Goal: Task Accomplishment & Management: Check status

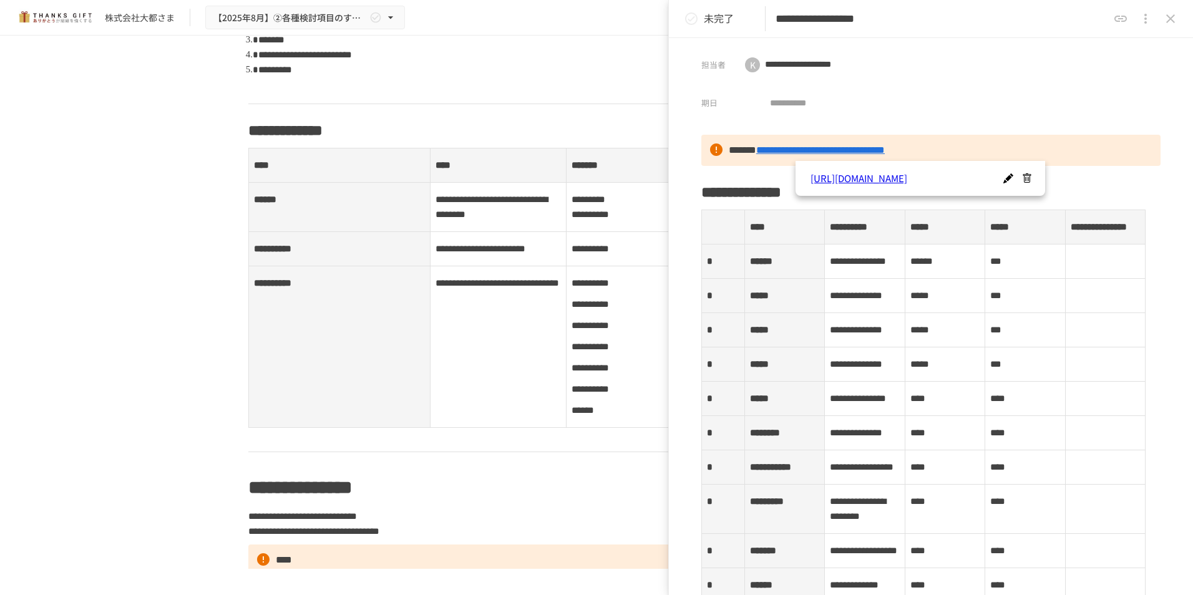
scroll to position [561, 0]
click at [1165, 25] on icon "close drawer" at bounding box center [1170, 18] width 15 height 15
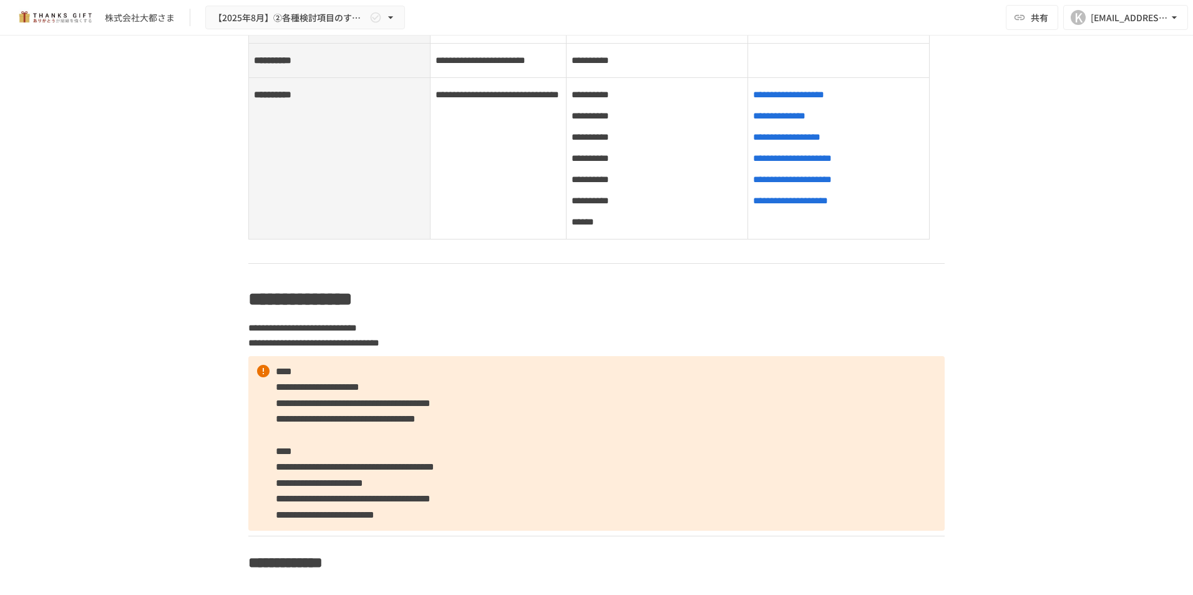
scroll to position [811, 0]
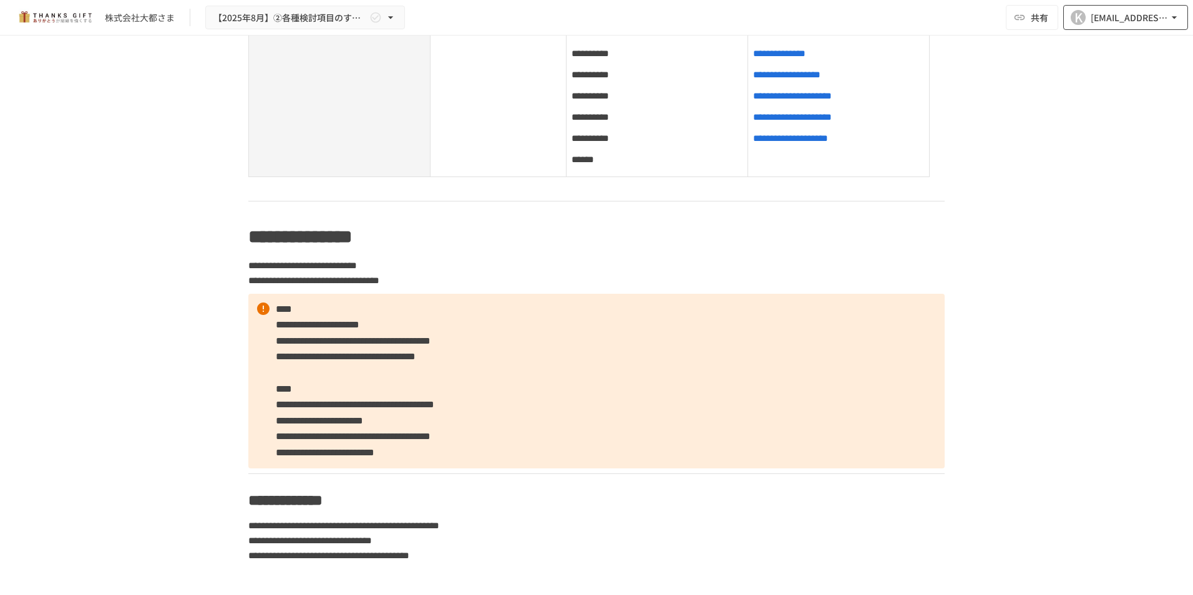
click at [1179, 16] on icon "button" at bounding box center [1174, 17] width 12 height 12
click at [1148, 227] on div at bounding box center [596, 297] width 1193 height 595
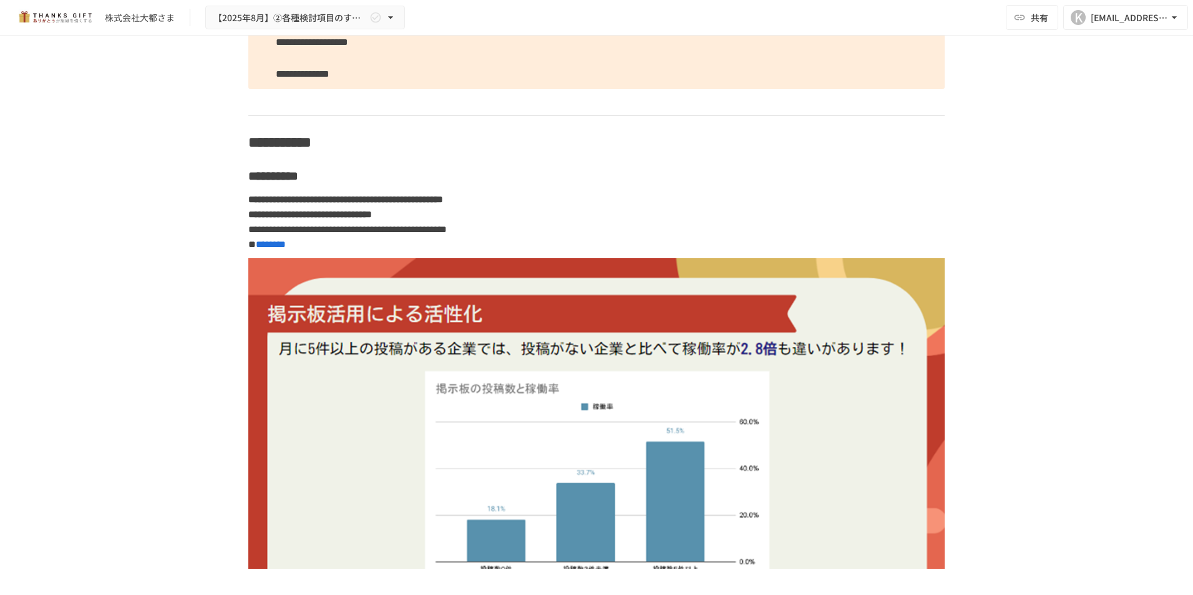
scroll to position [4491, 0]
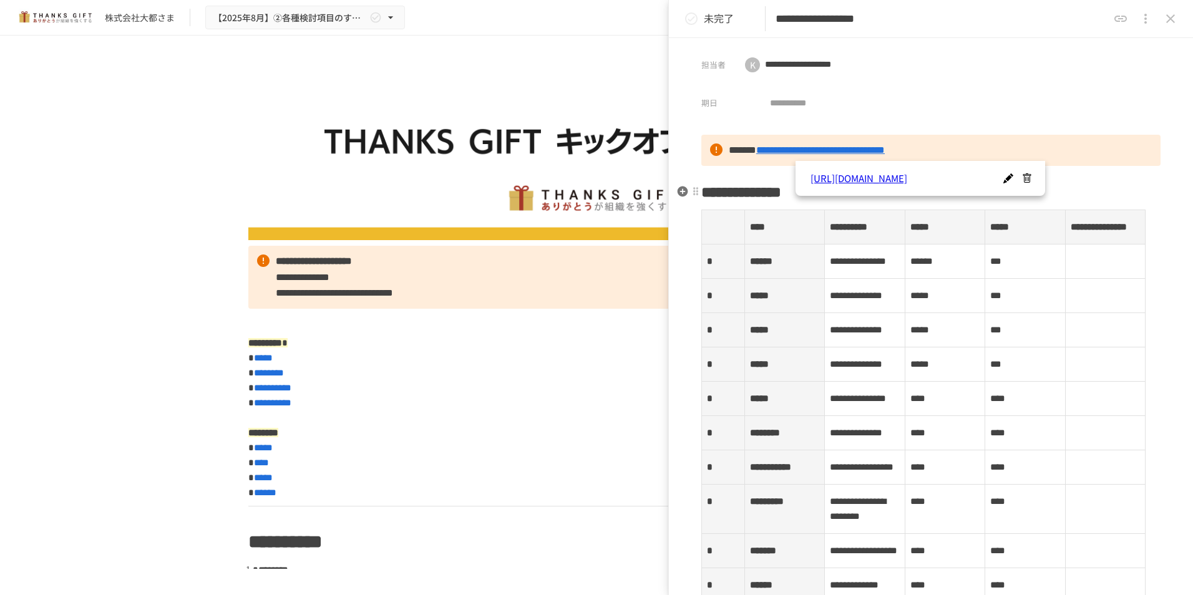
click at [901, 181] on link "https://daito.thanksgift.net/admin" at bounding box center [909, 178] width 199 height 15
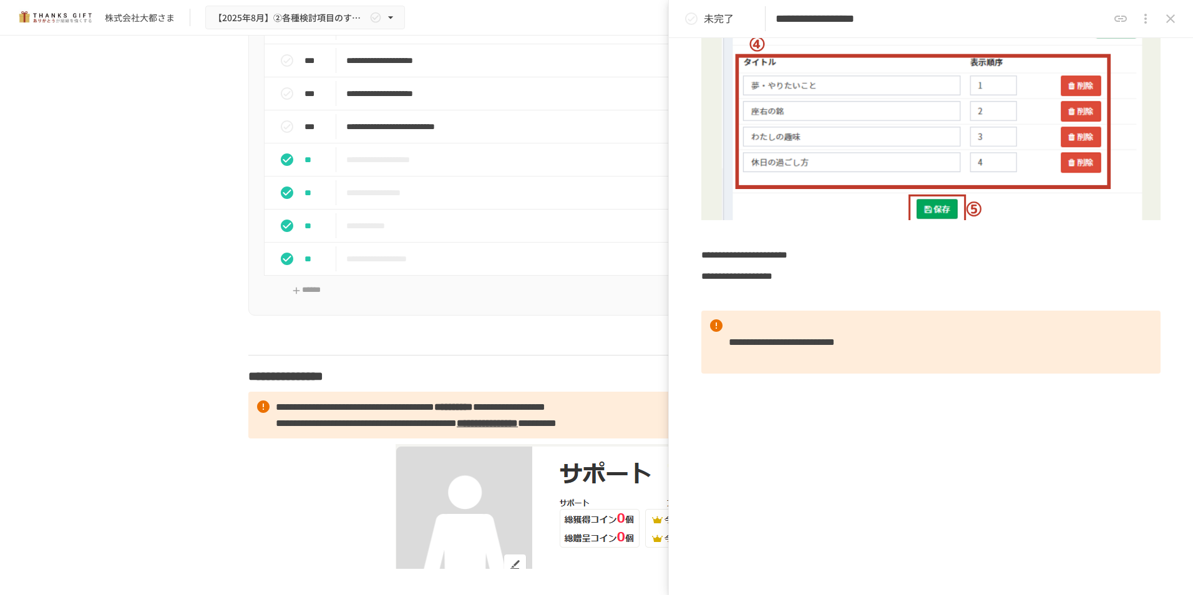
scroll to position [7548, 0]
click at [392, 37] on p "**********" at bounding box center [570, 29] width 448 height 16
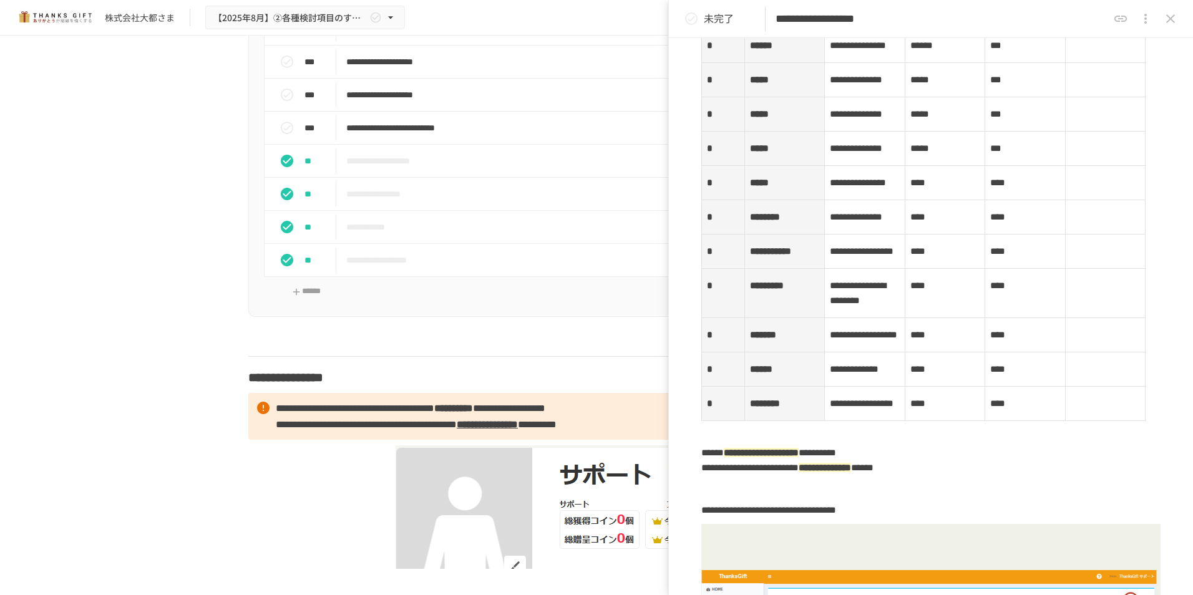
scroll to position [0, 0]
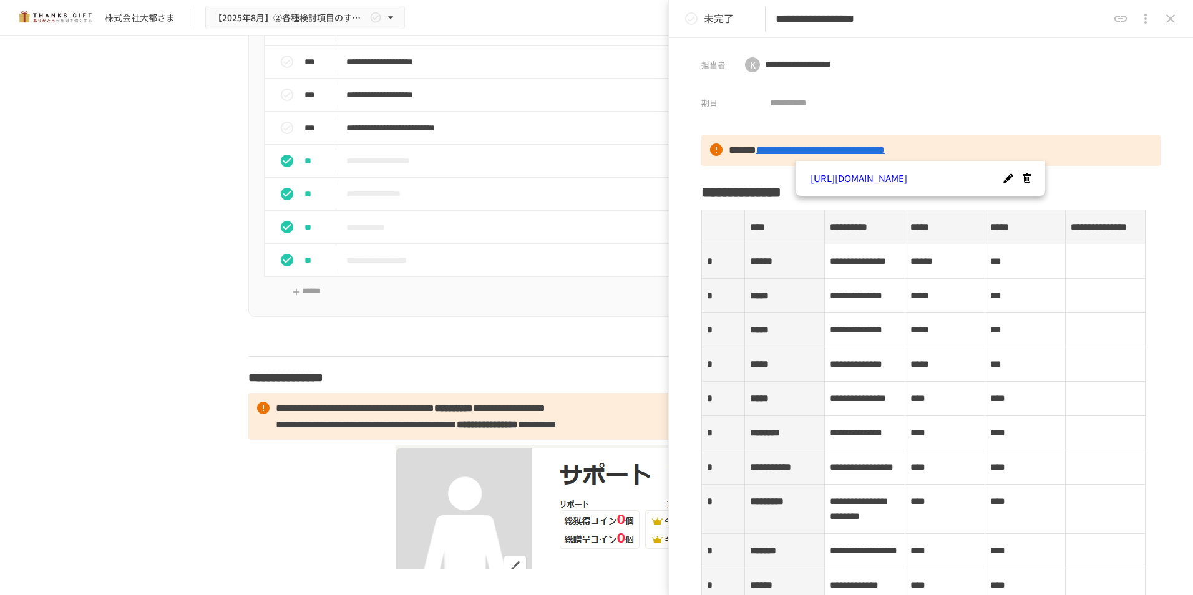
click at [686, 17] on icon "status" at bounding box center [691, 18] width 12 height 12
click at [720, 19] on p "完了" at bounding box center [714, 19] width 20 height 16
click at [718, 22] on p "未完了" at bounding box center [719, 19] width 30 height 16
click at [689, 19] on icon "status" at bounding box center [691, 18] width 12 height 12
click at [691, 20] on icon "status" at bounding box center [691, 18] width 12 height 12
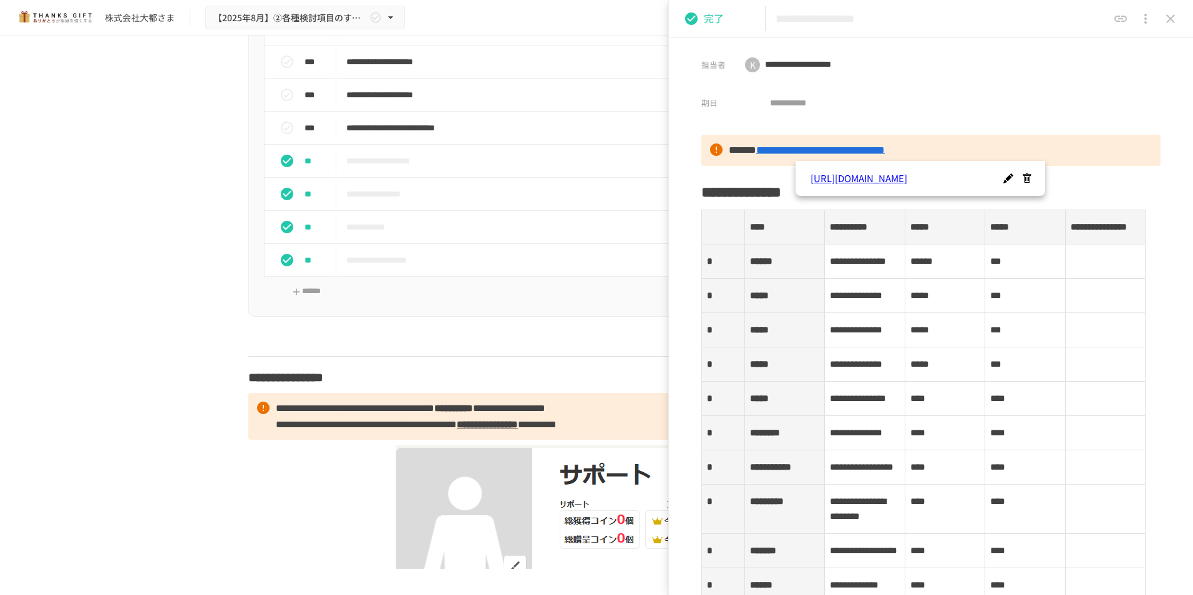
click at [689, 16] on icon "status" at bounding box center [691, 18] width 12 height 12
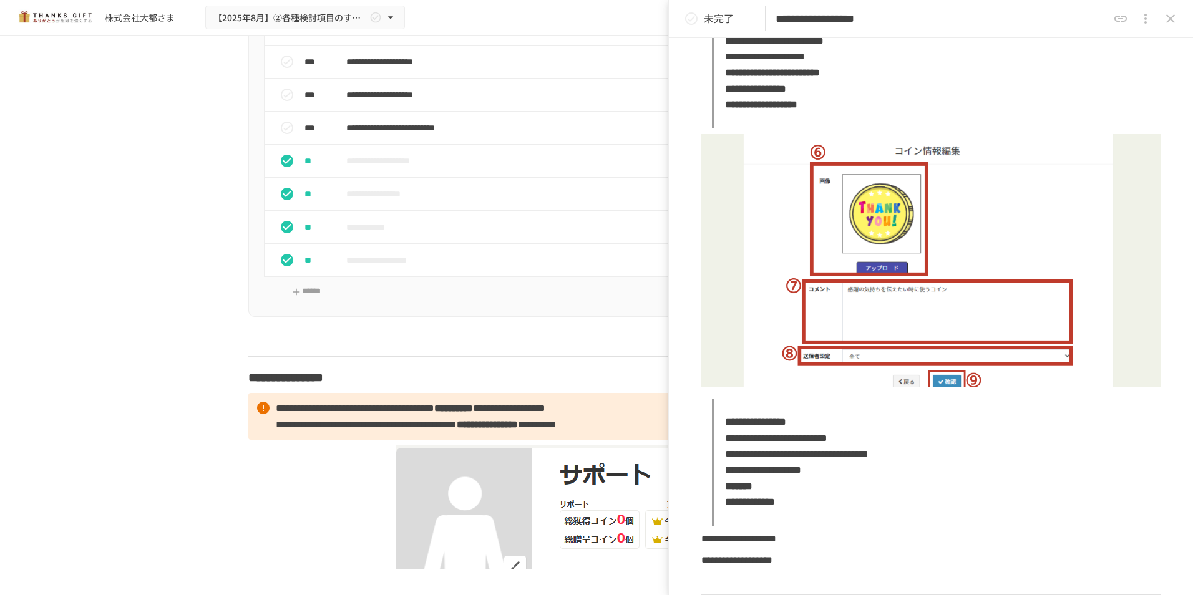
scroll to position [1372, 0]
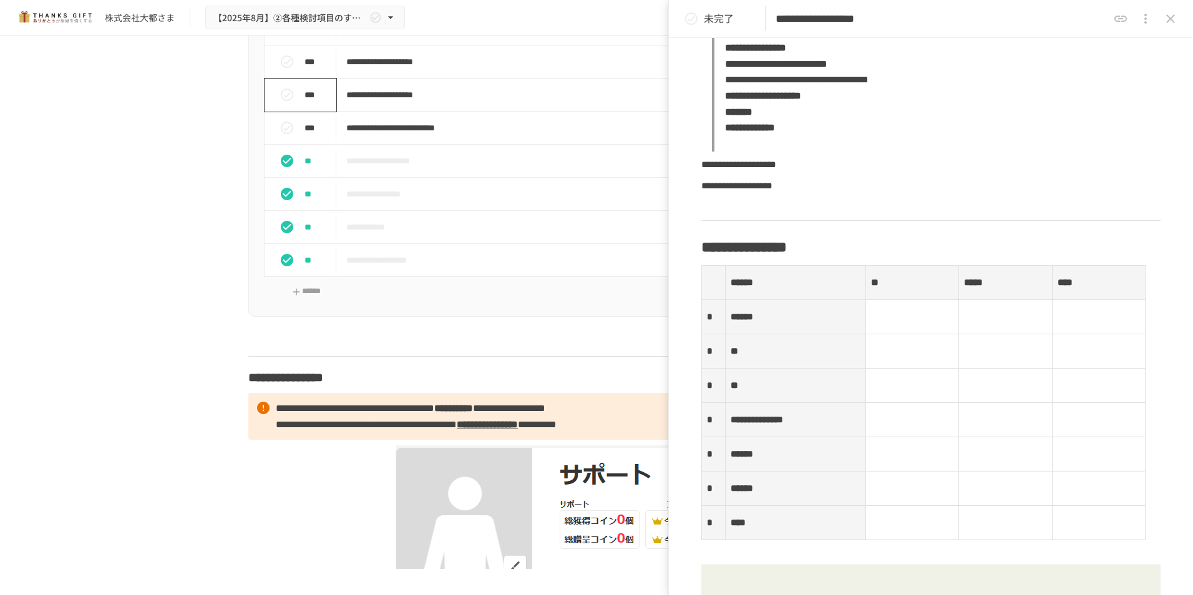
click at [279, 102] on icon "status" at bounding box center [286, 94] width 15 height 15
click at [280, 135] on icon "status" at bounding box center [286, 127] width 15 height 15
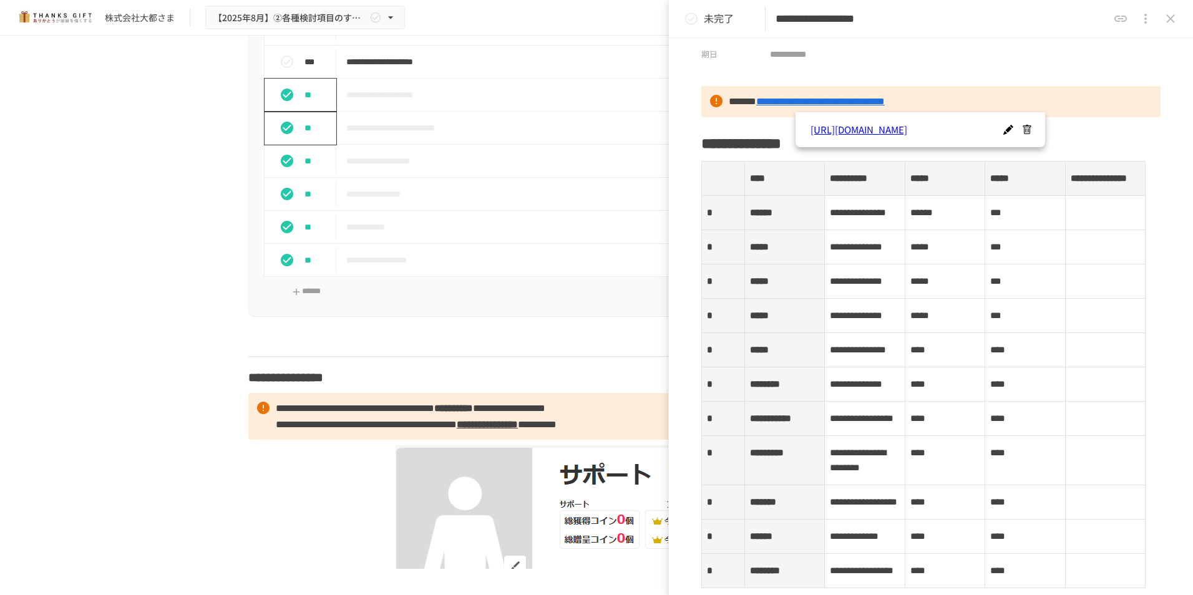
scroll to position [0, 0]
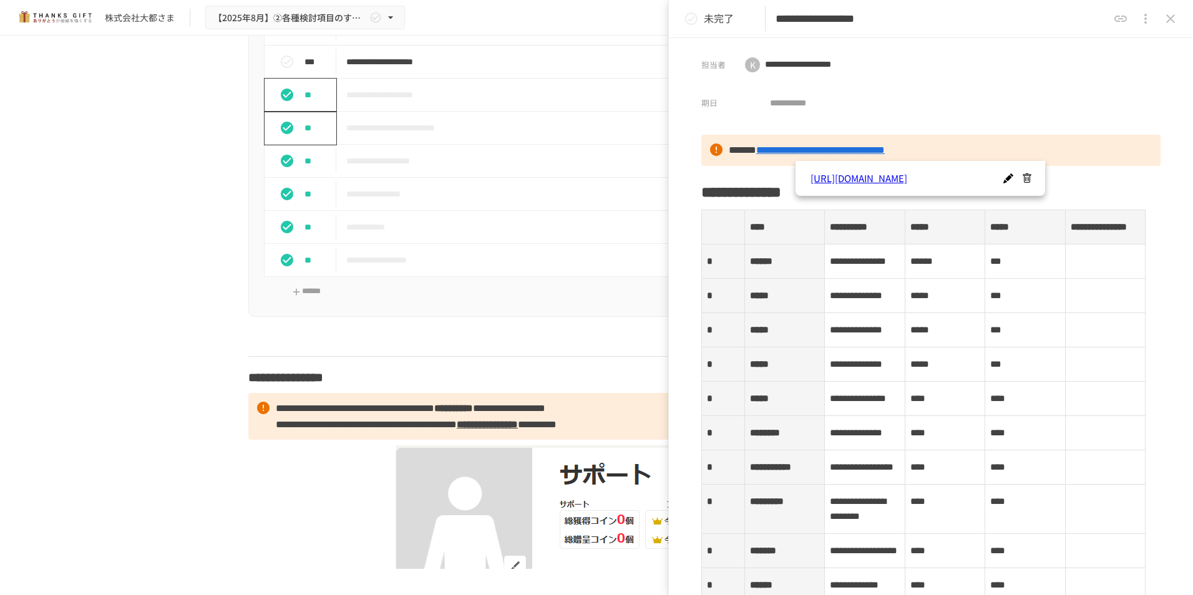
click at [1173, 14] on icon "close drawer" at bounding box center [1170, 18] width 15 height 15
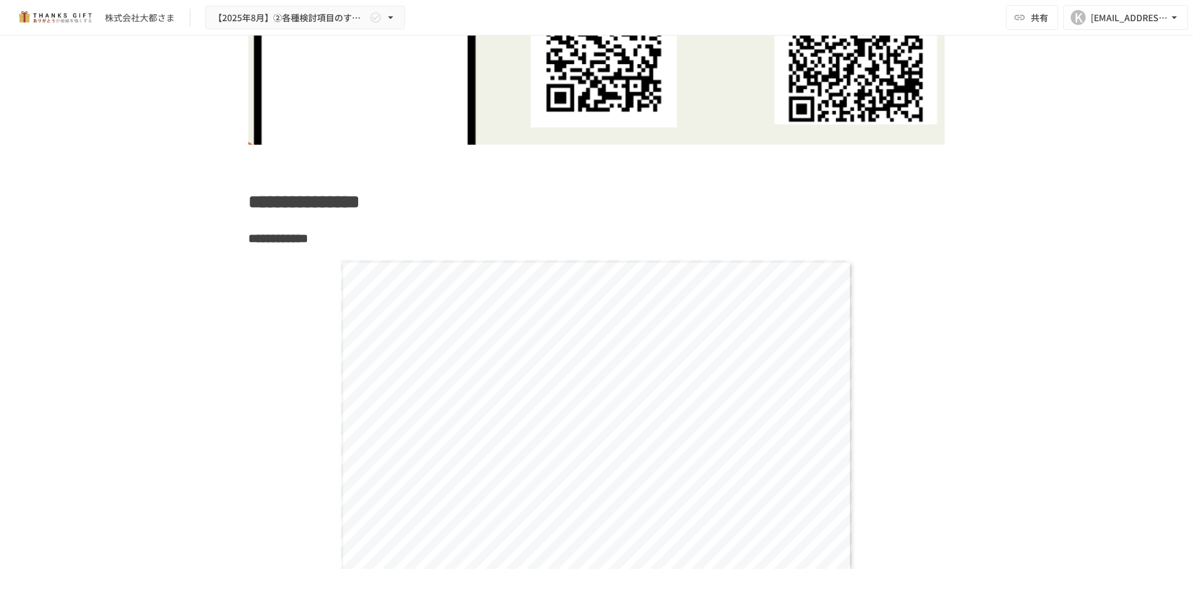
scroll to position [8484, 0]
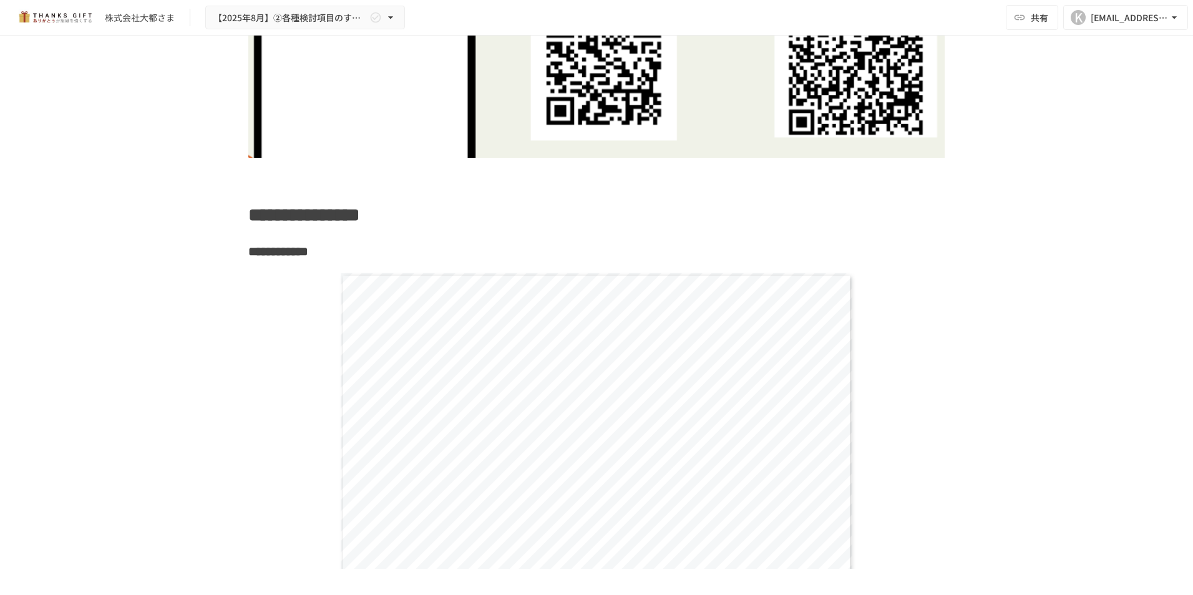
scroll to position [8421, 0]
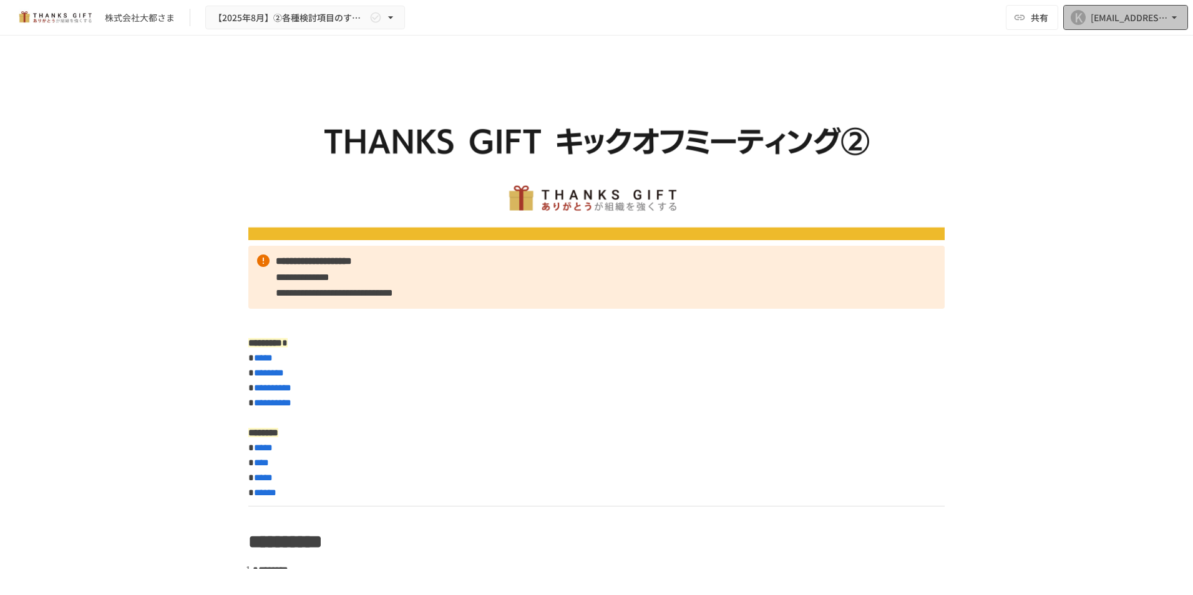
click at [1168, 16] on icon "button" at bounding box center [1174, 17] width 12 height 12
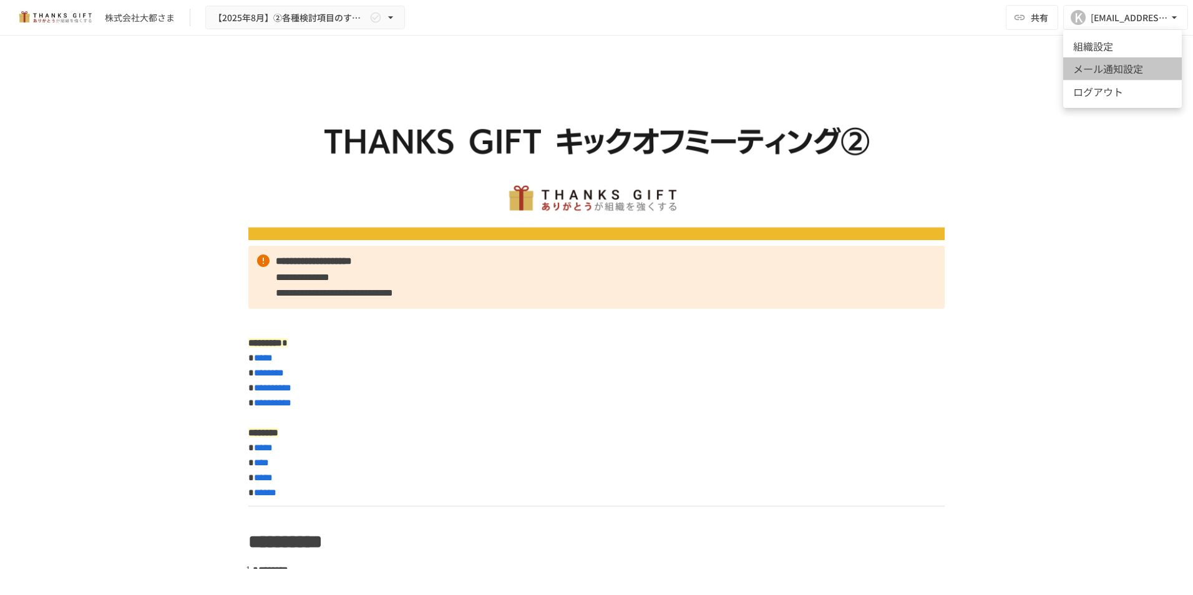
click at [1097, 64] on li "メール通知設定" at bounding box center [1122, 68] width 119 height 22
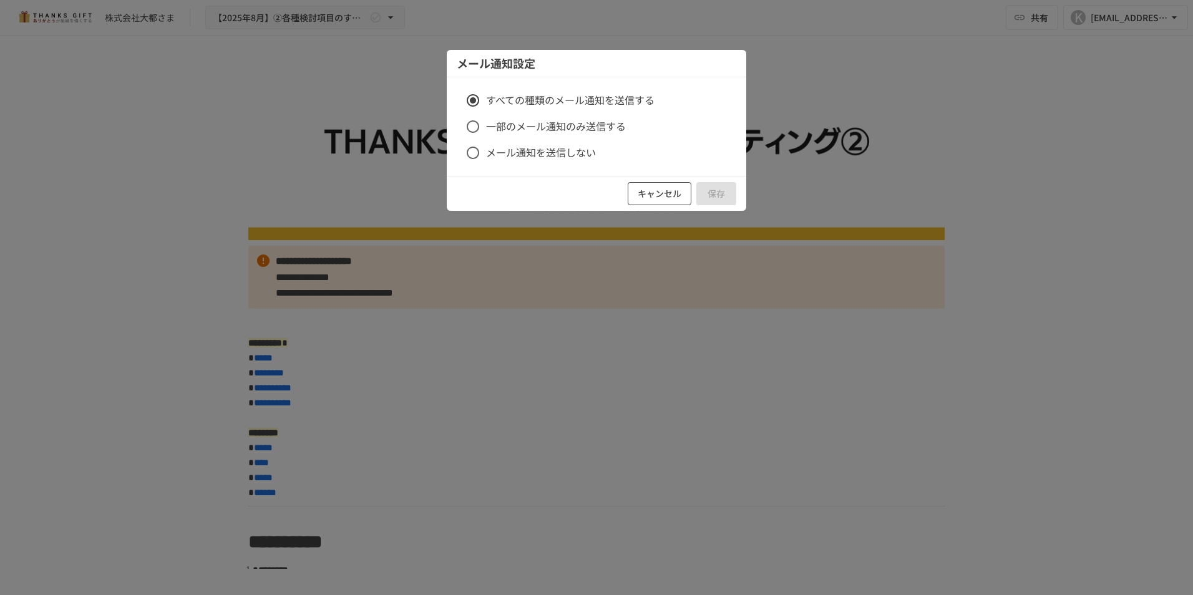
click at [662, 192] on button "キャンセル" at bounding box center [660, 193] width 64 height 23
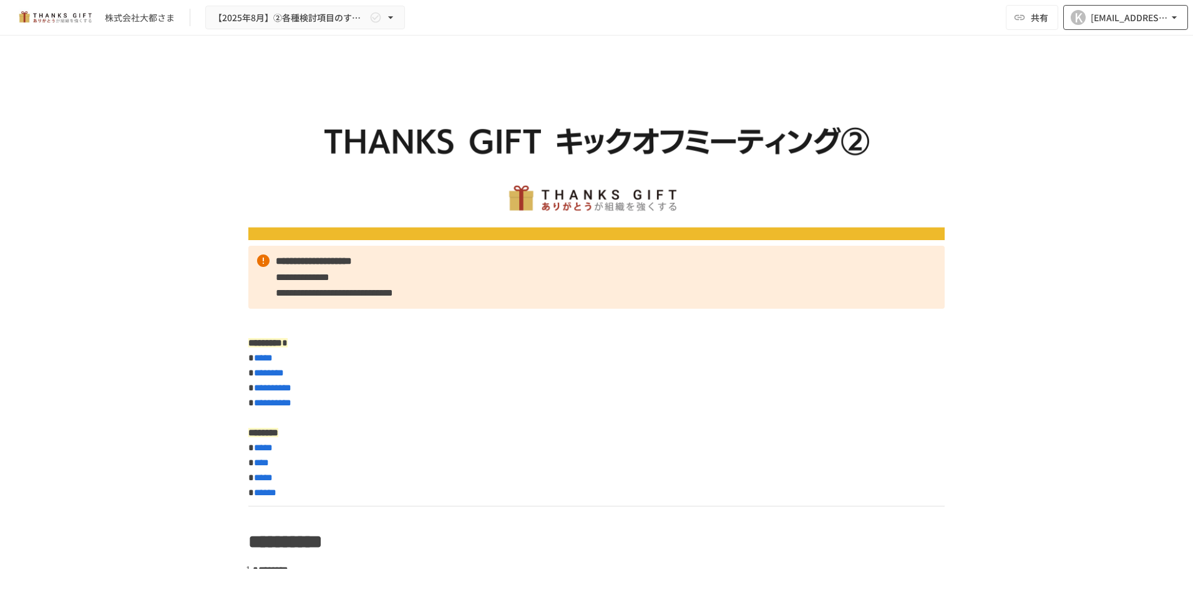
click at [1128, 16] on div "[EMAIL_ADDRESS][DOMAIN_NAME]" at bounding box center [1128, 18] width 77 height 16
click at [146, 20] on div at bounding box center [596, 297] width 1193 height 595
click at [830, 200] on img at bounding box center [596, 153] width 696 height 174
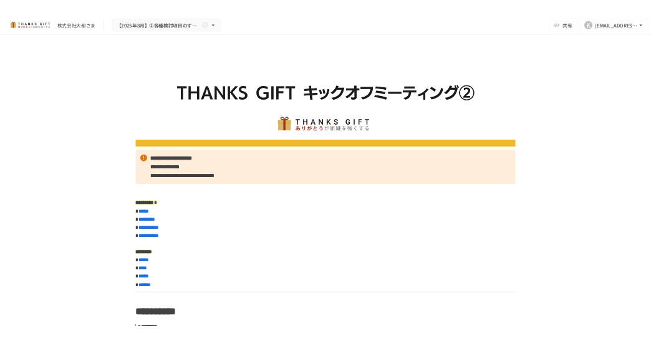
scroll to position [62, 0]
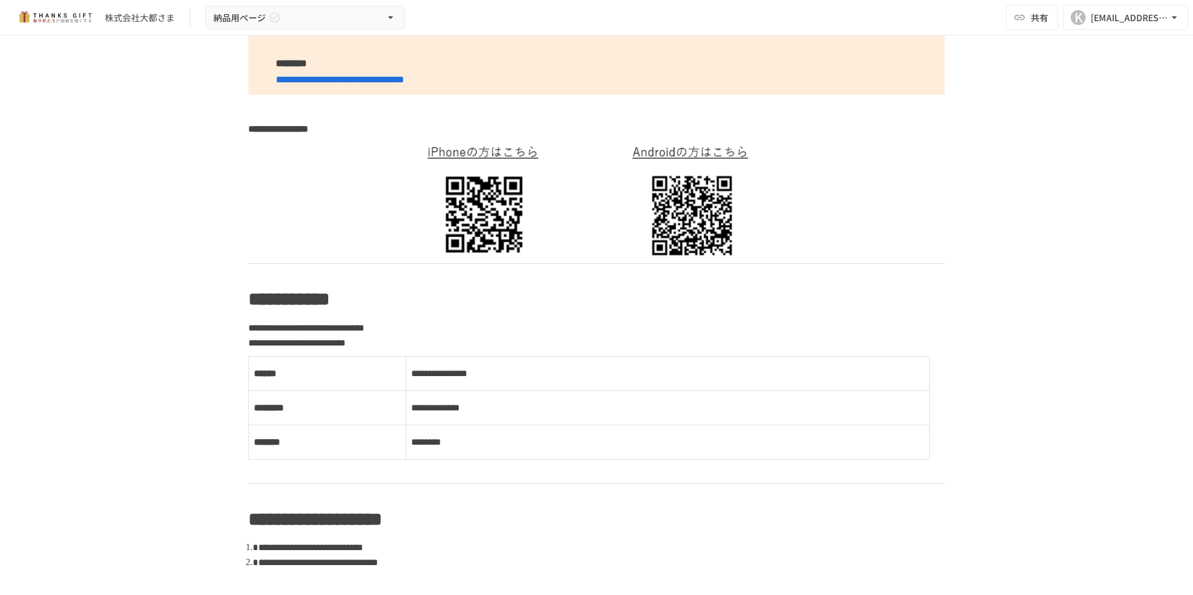
scroll to position [749, 0]
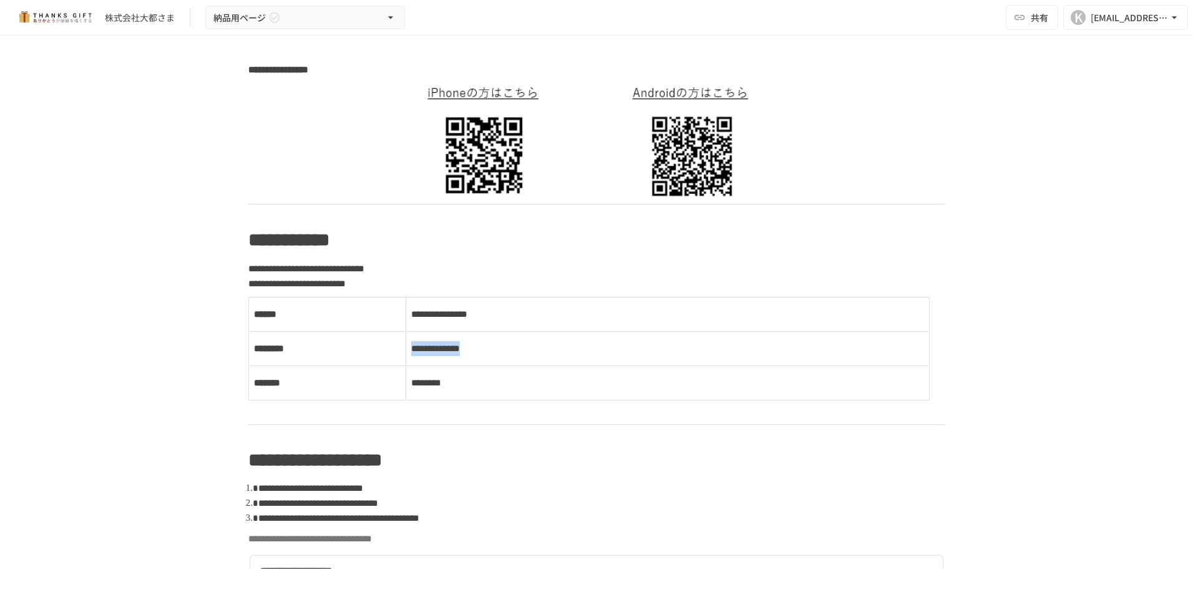
drag, startPoint x: 404, startPoint y: 349, endPoint x: 468, endPoint y: 349, distance: 64.3
click at [468, 349] on td "**********" at bounding box center [667, 349] width 523 height 34
copy span "**********"
drag, startPoint x: 405, startPoint y: 386, endPoint x: 472, endPoint y: 386, distance: 66.7
click at [472, 386] on td "********" at bounding box center [667, 383] width 523 height 34
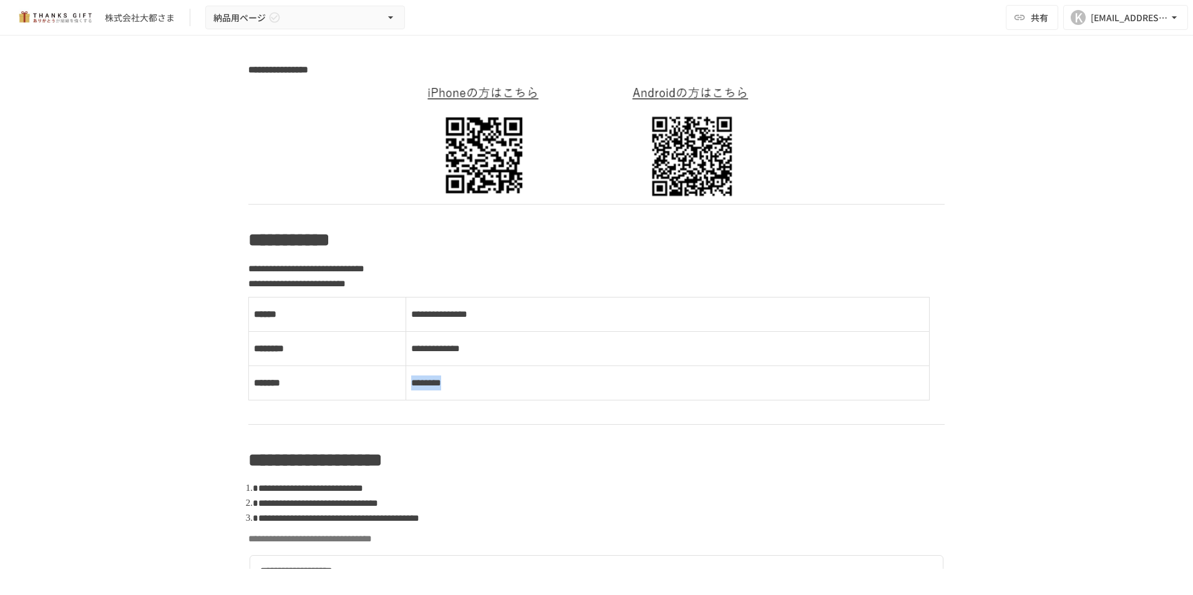
copy span "********"
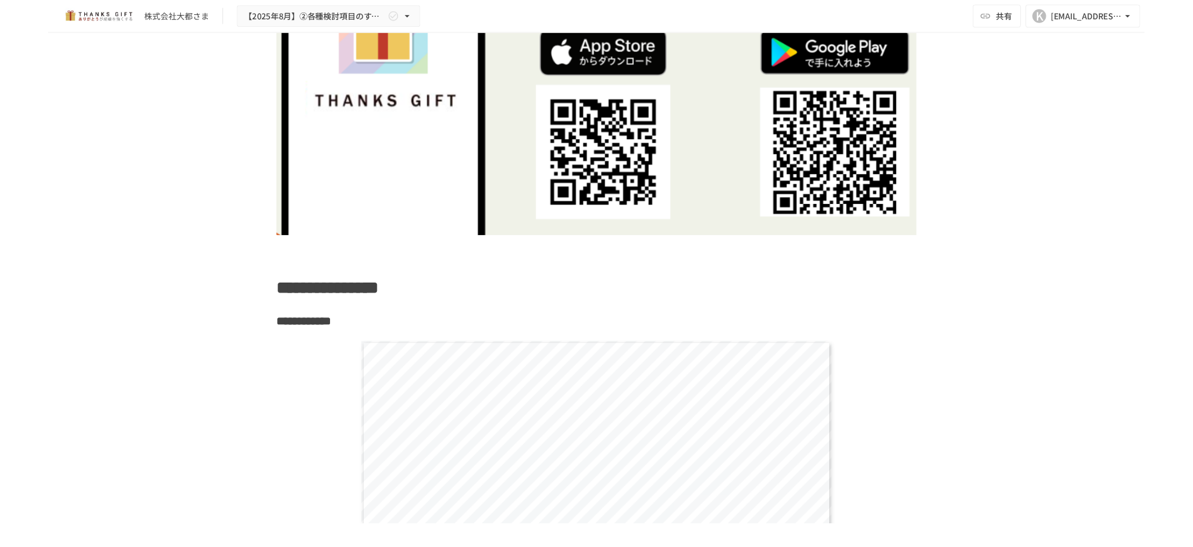
scroll to position [8484, 0]
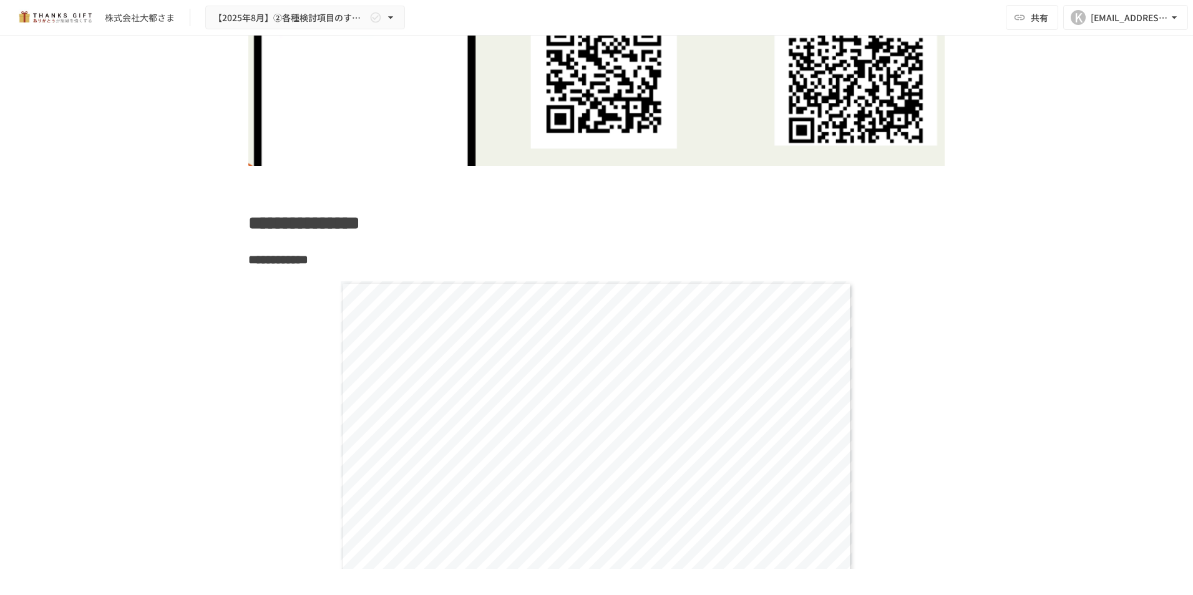
drag, startPoint x: 628, startPoint y: 188, endPoint x: 782, endPoint y: 193, distance: 153.5
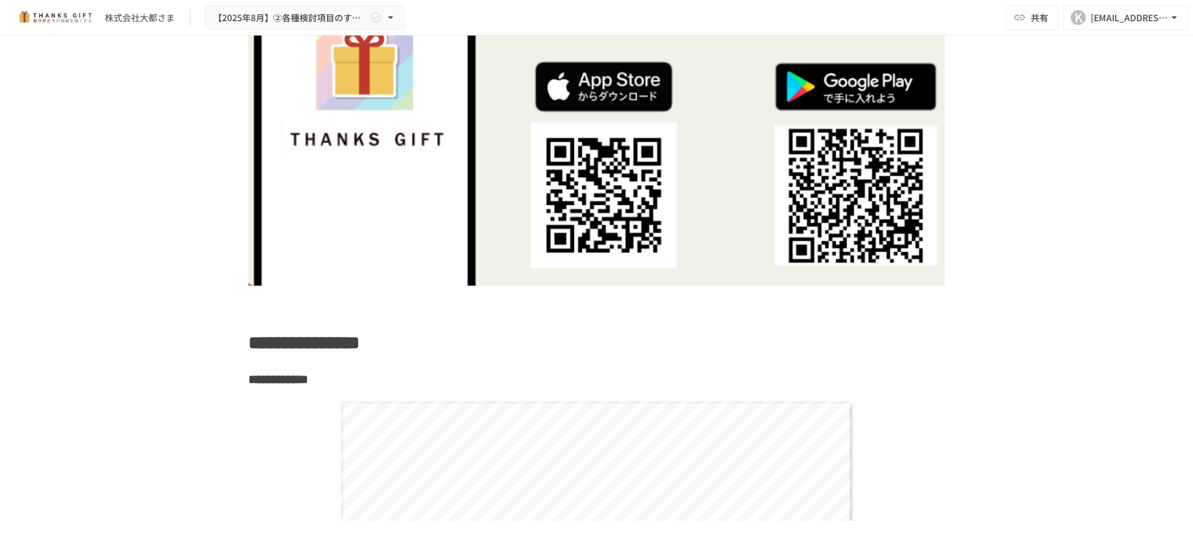
scroll to position [8359, 0]
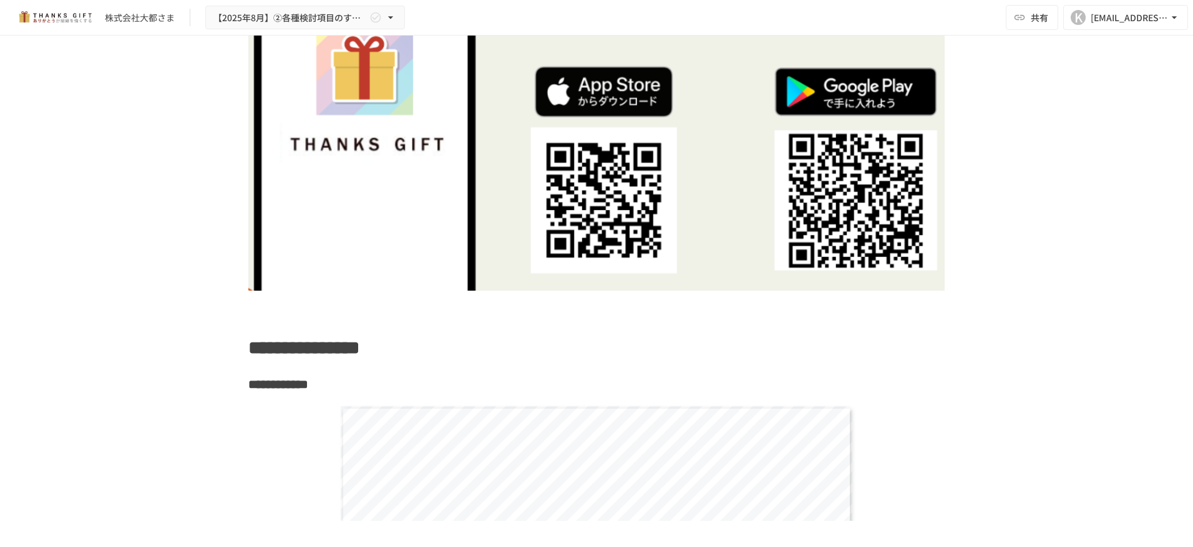
drag, startPoint x: 263, startPoint y: 127, endPoint x: 362, endPoint y: 123, distance: 99.3
copy span "**********"
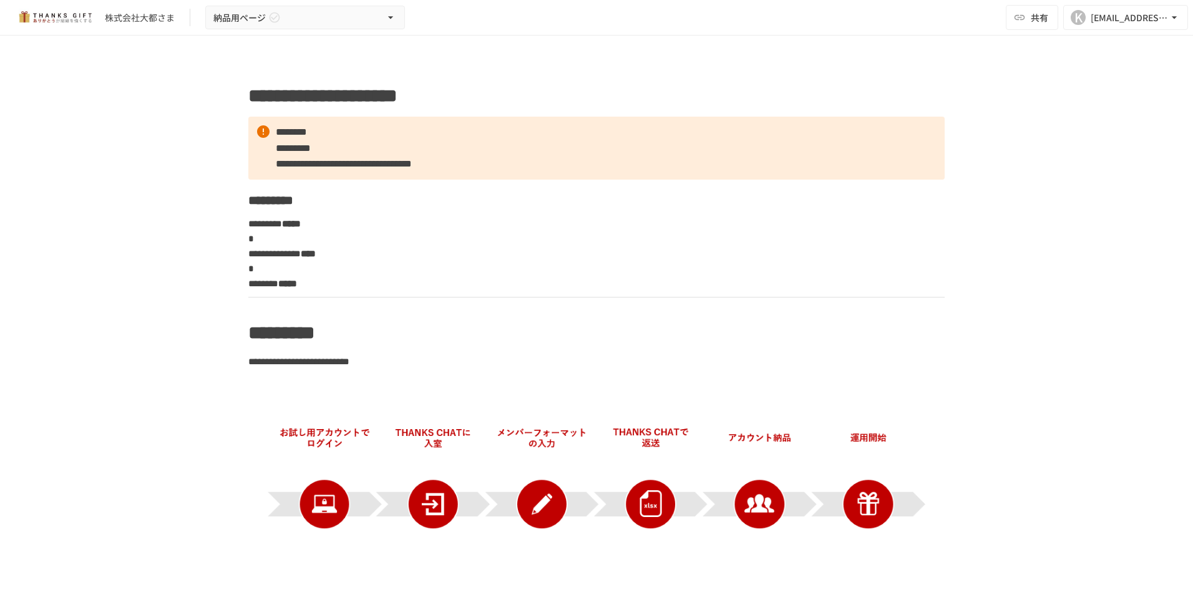
scroll to position [749, 0]
